Goal: Find specific page/section: Find specific page/section

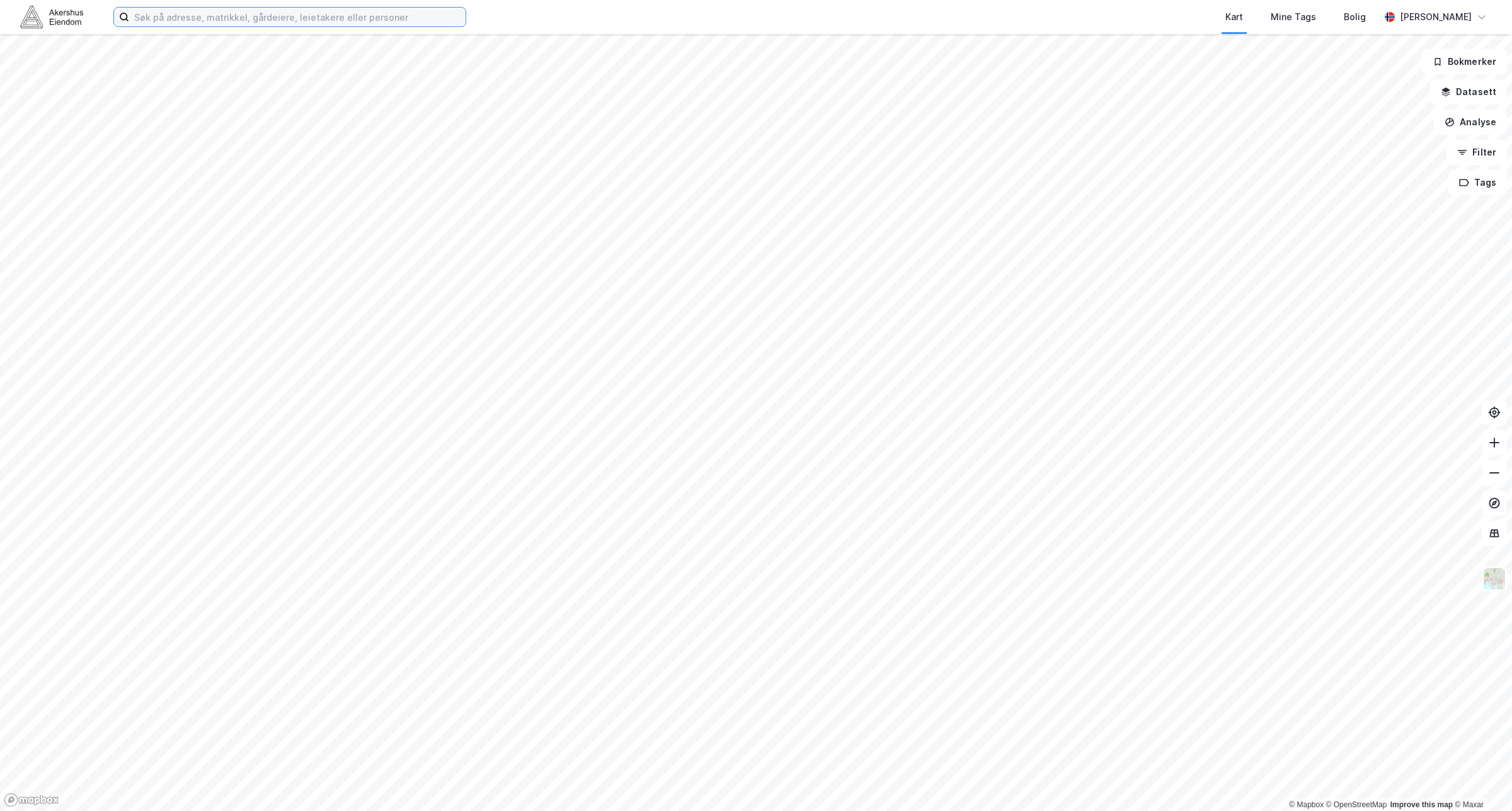
click at [405, 20] on input at bounding box center [297, 16] width 336 height 19
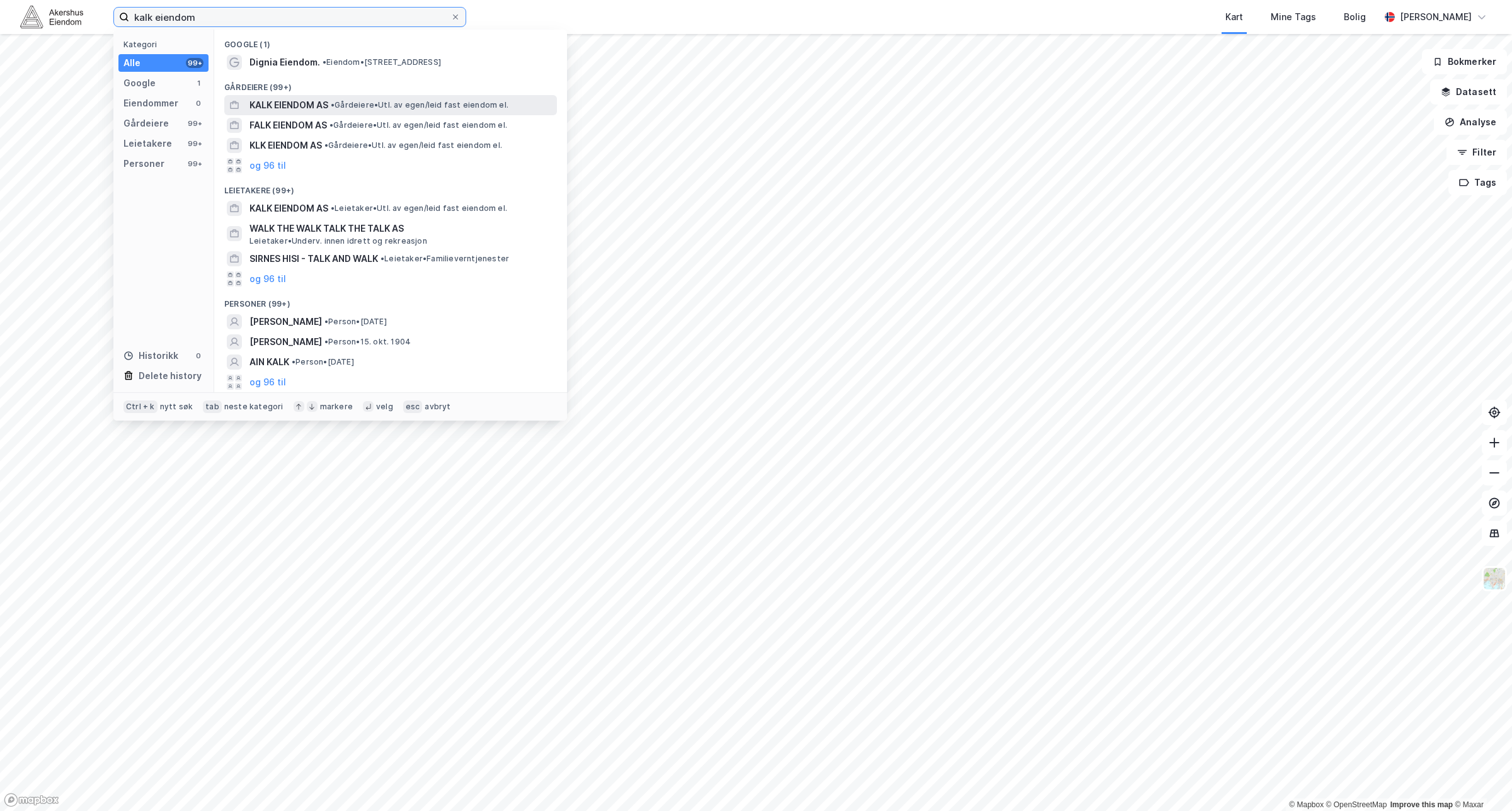
type input "kalk eiendom"
click at [472, 105] on span "• Gårdeiere • Utl. av egen/leid fast eiendom el." at bounding box center [420, 104] width 178 height 10
